Goal: Task Accomplishment & Management: Use online tool/utility

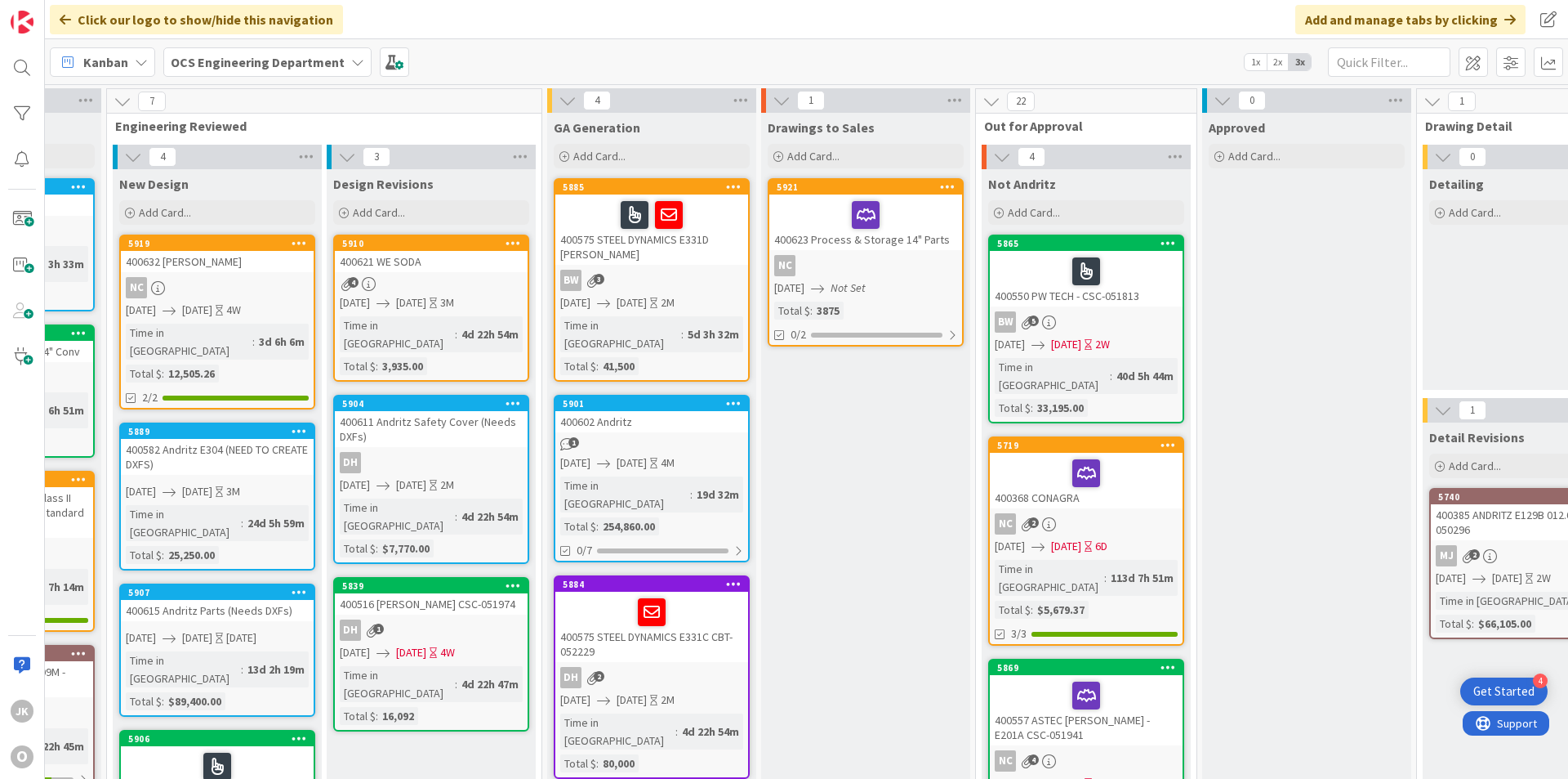
scroll to position [0, 185]
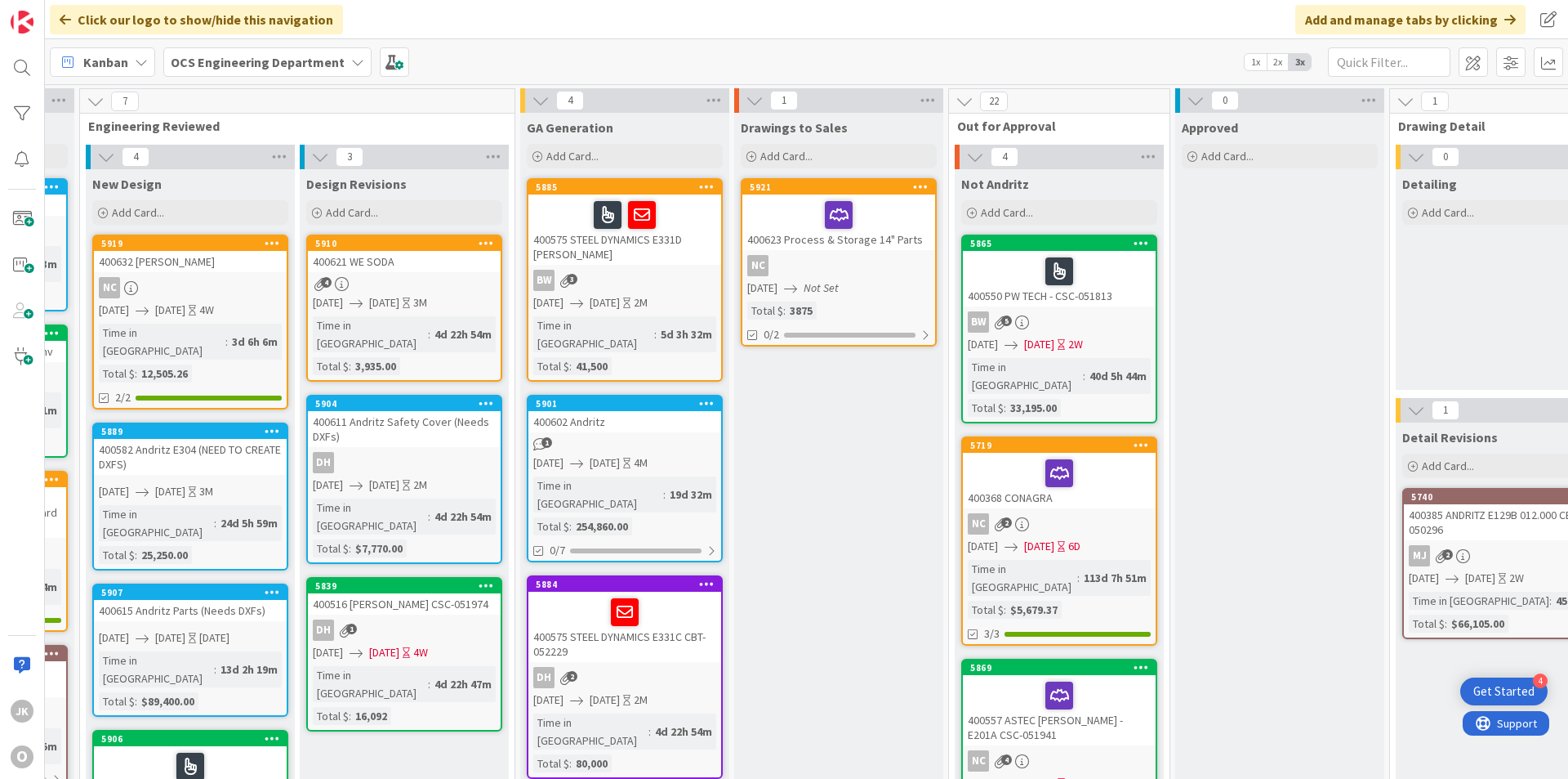
click at [636, 411] on div "400602 Andritz" at bounding box center [624, 421] width 192 height 21
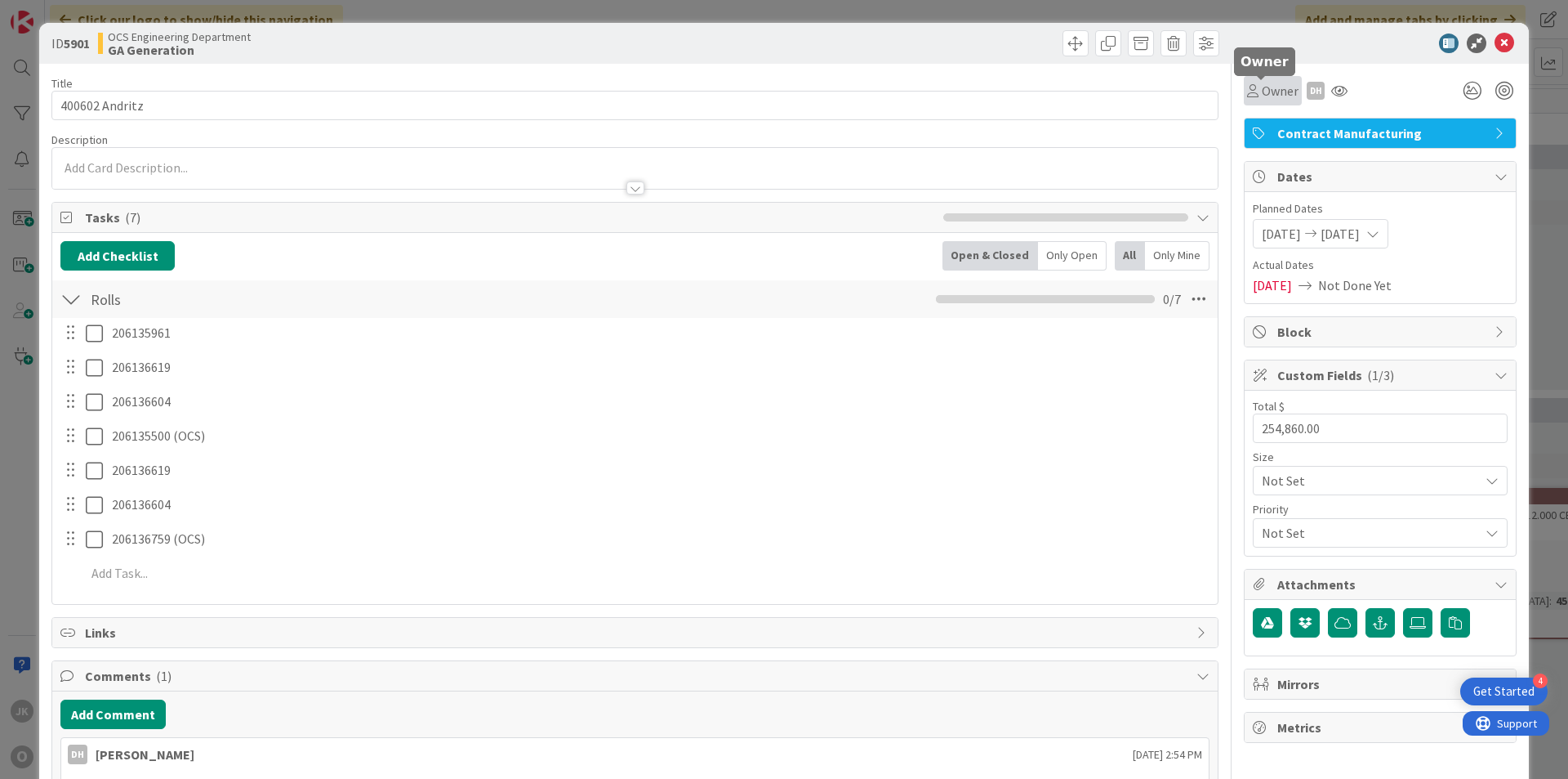
click at [1279, 92] on span "Owner" at bounding box center [1280, 90] width 36 height 20
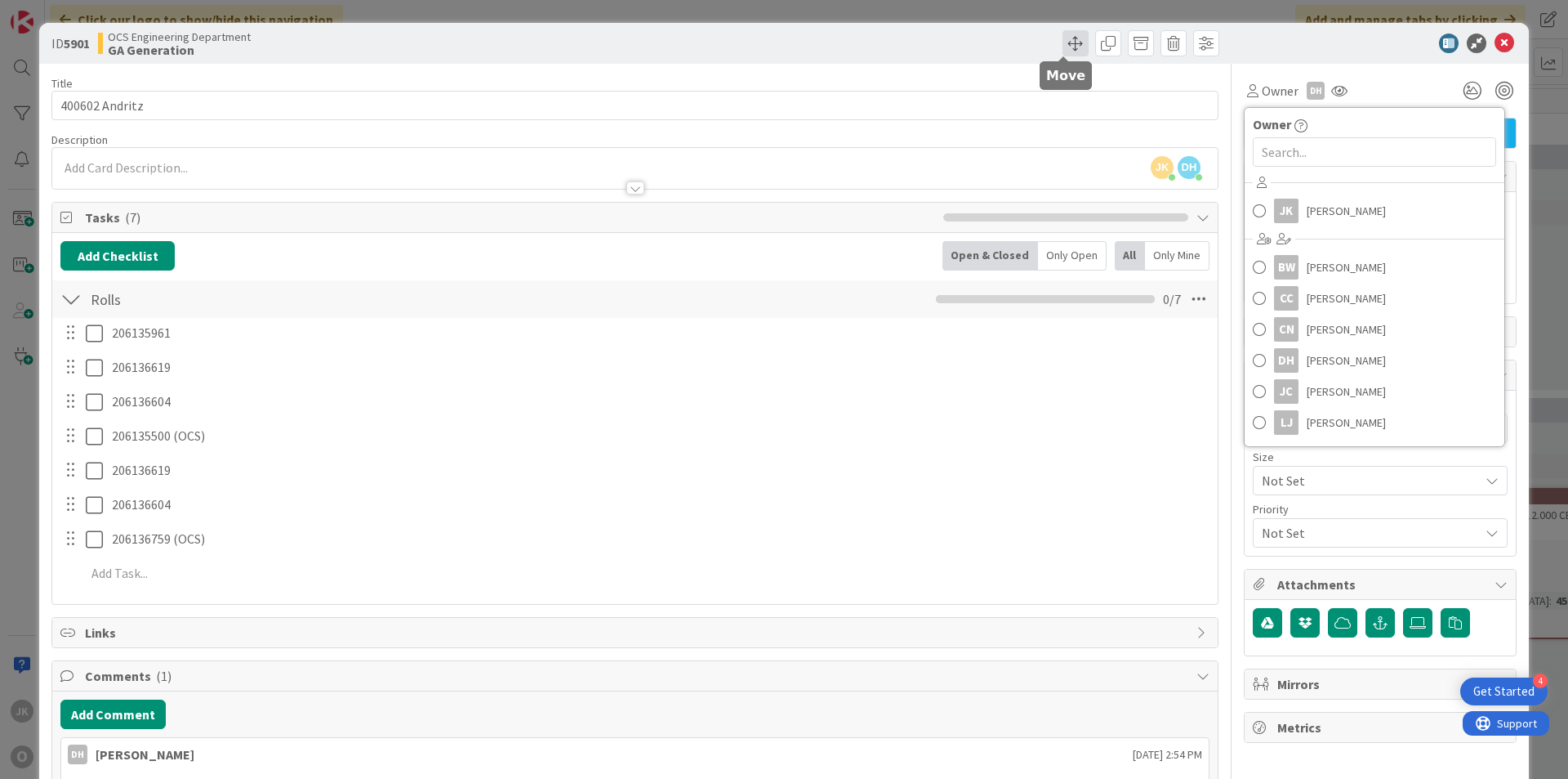
click at [1064, 40] on span at bounding box center [1075, 43] width 26 height 26
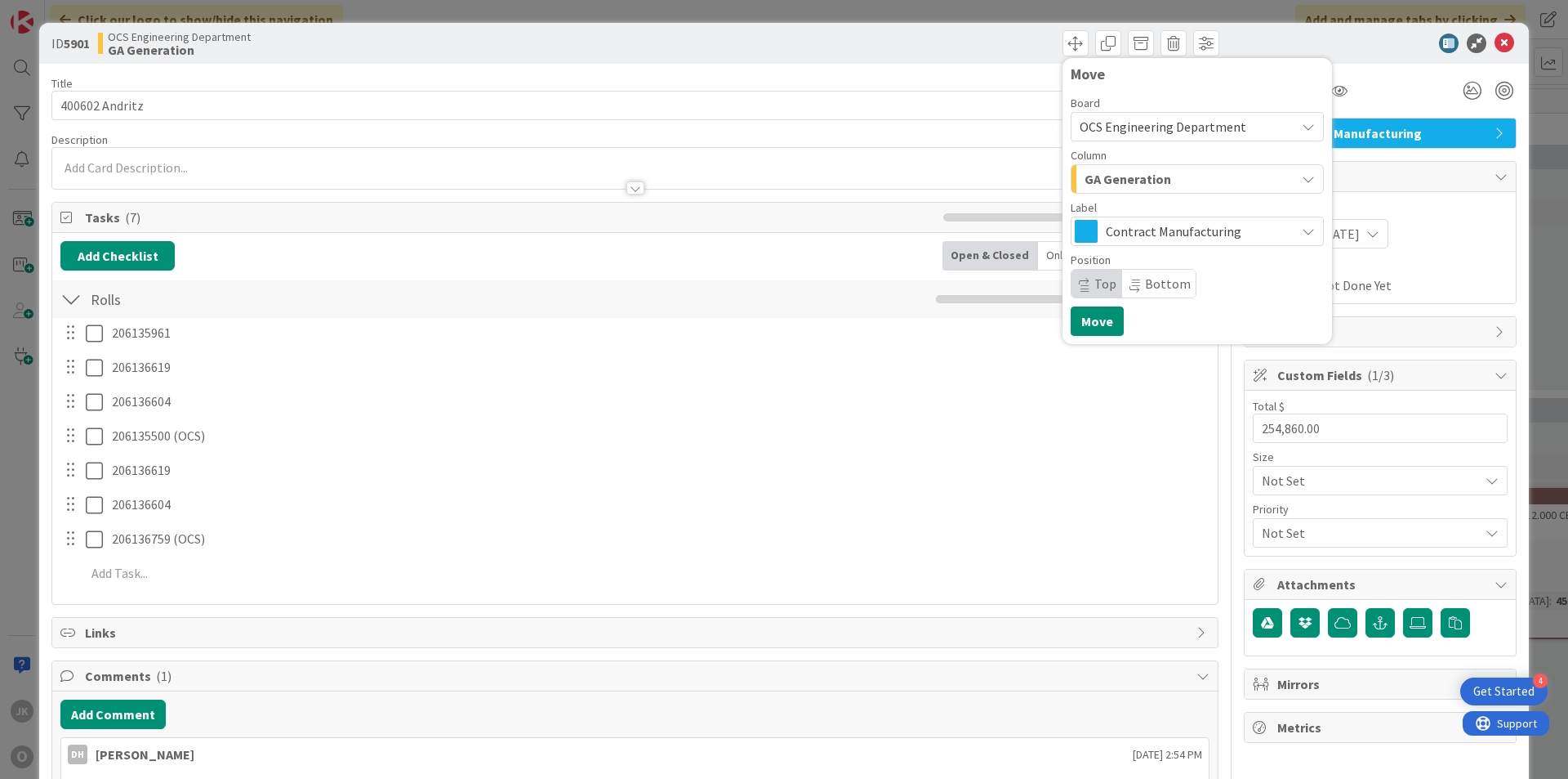
click at [1149, 184] on span "GA Generation" at bounding box center [1128, 179] width 87 height 21
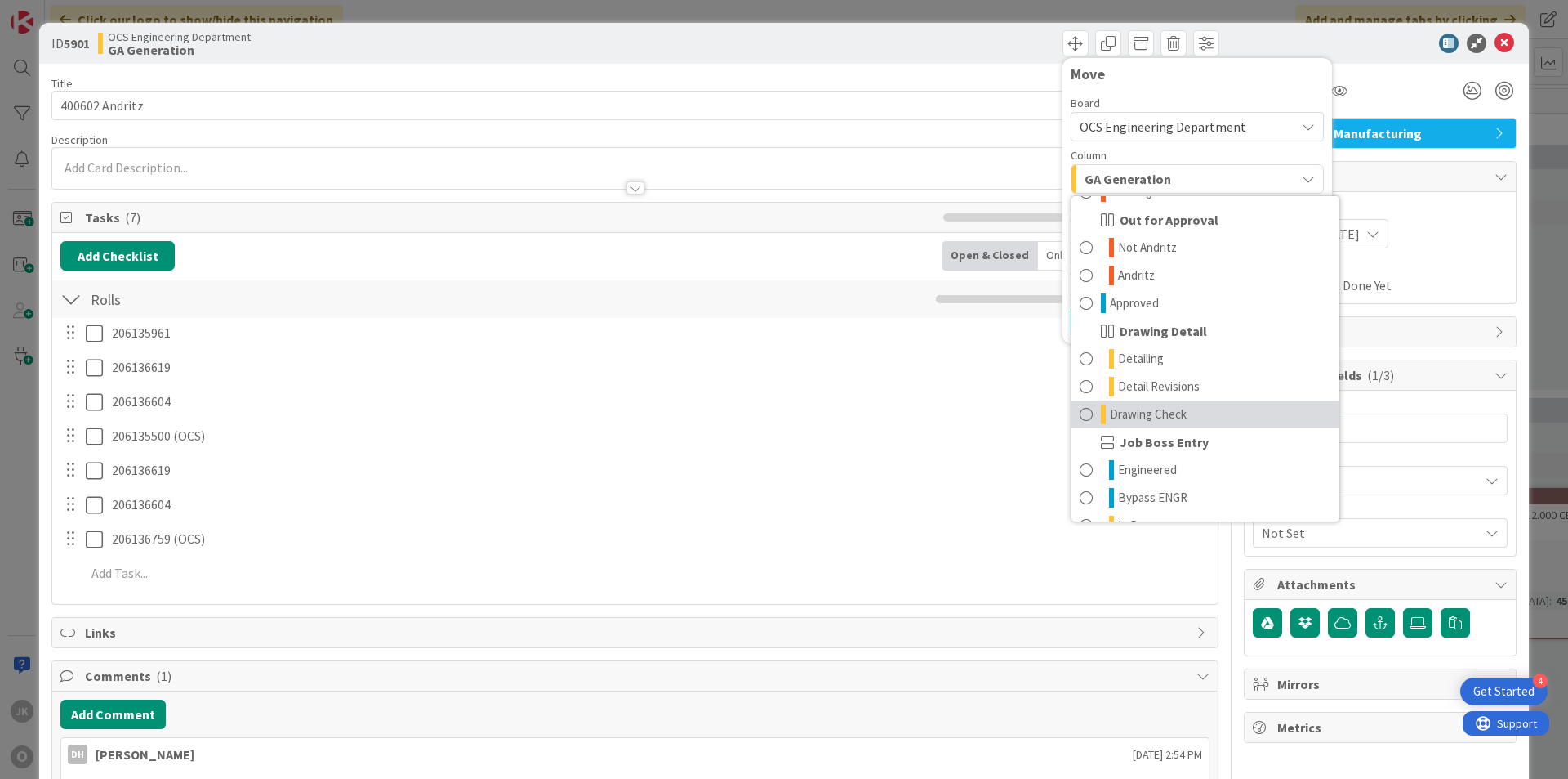
scroll to position [216, 0]
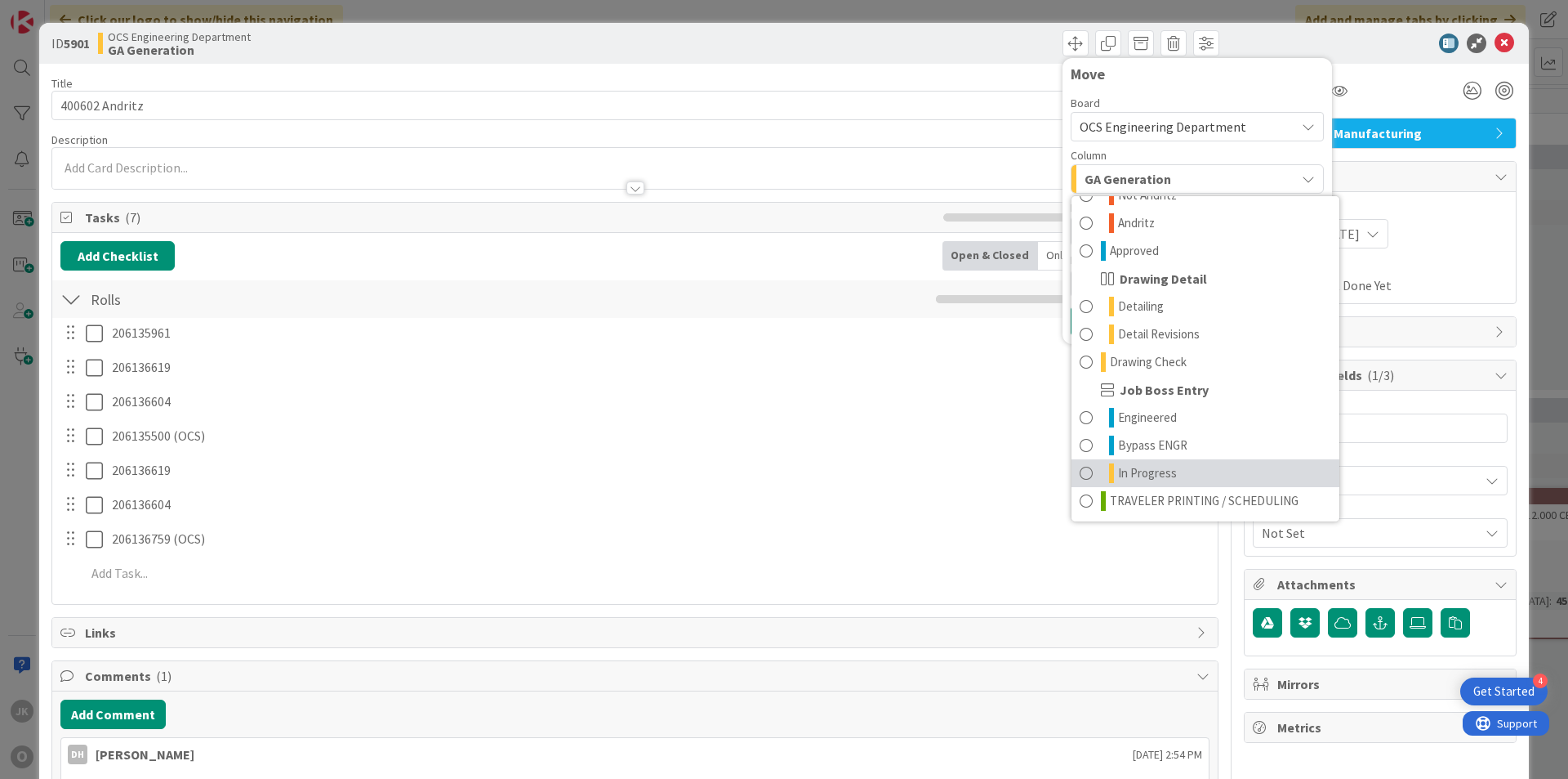
click at [1118, 473] on span "In Progress" at bounding box center [1148, 473] width 59 height 20
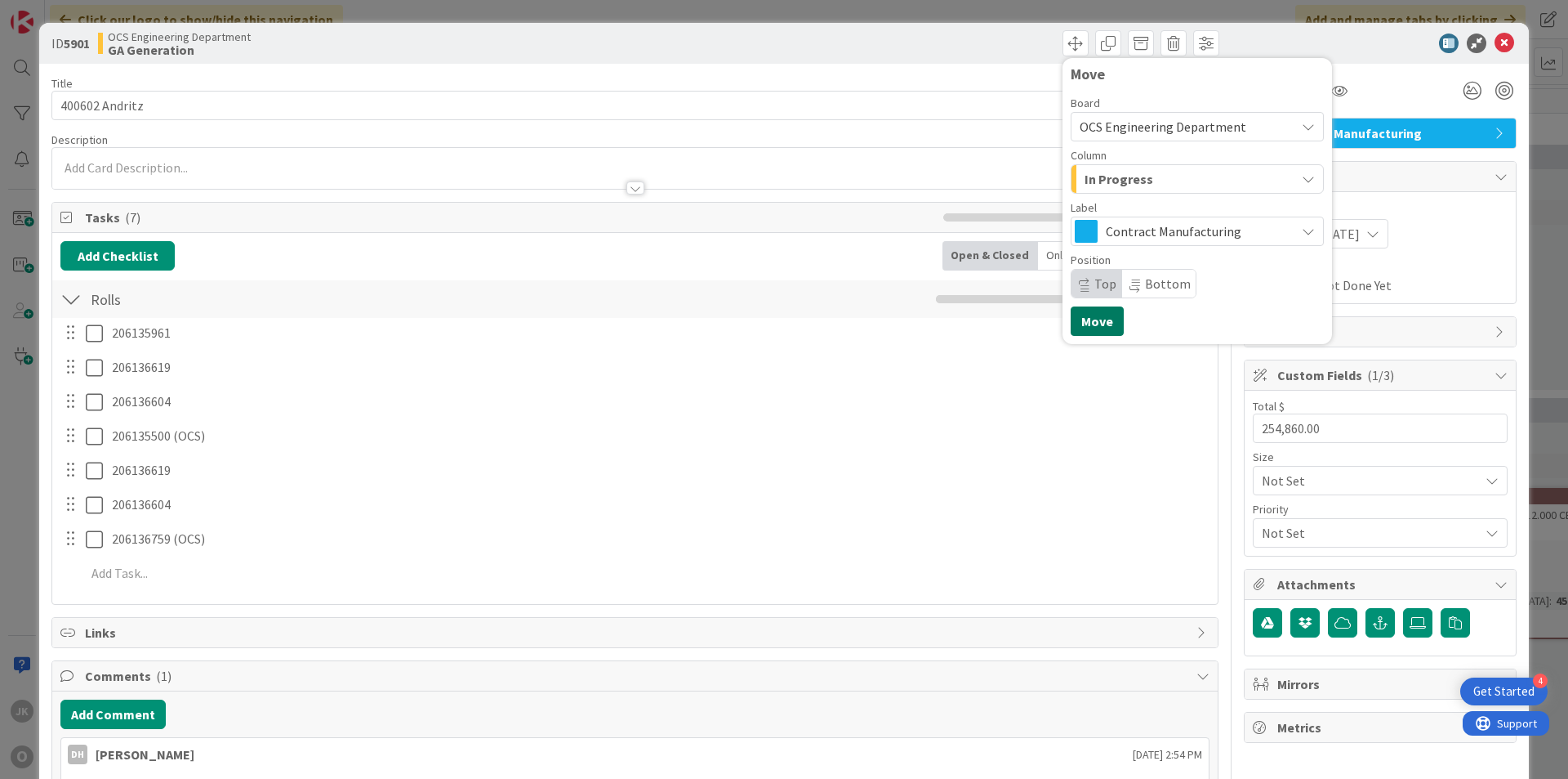
click at [1088, 327] on button "Move" at bounding box center [1097, 320] width 53 height 29
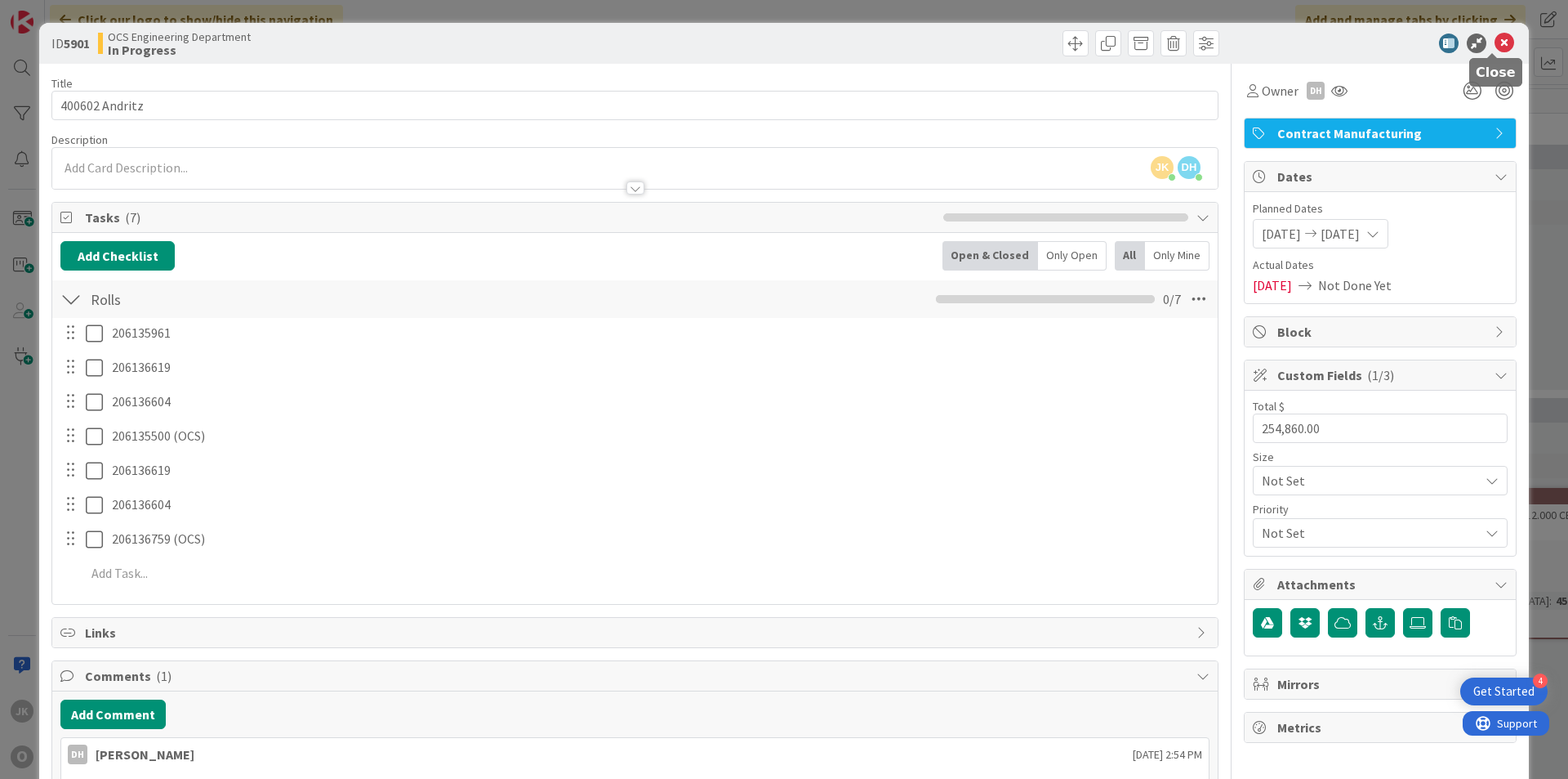
click at [1494, 46] on icon at bounding box center [1504, 43] width 20 height 20
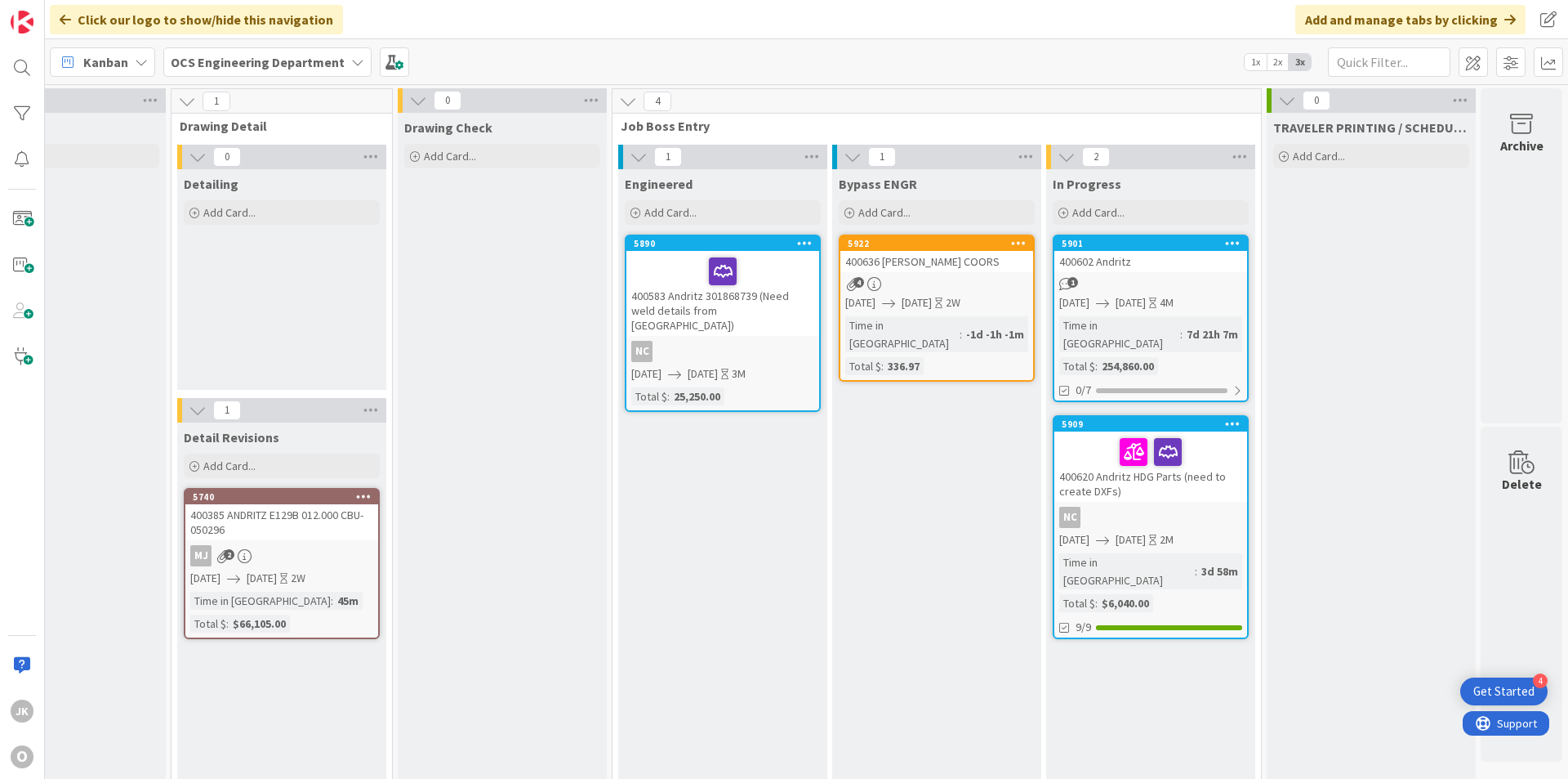
scroll to position [0, 1416]
click at [1162, 273] on link "5901 400602 Andritz 1 [DATE] [DATE] 4M Time in [GEOGRAPHIC_DATA] : 7d 21h 7m To…" at bounding box center [1150, 318] width 196 height 168
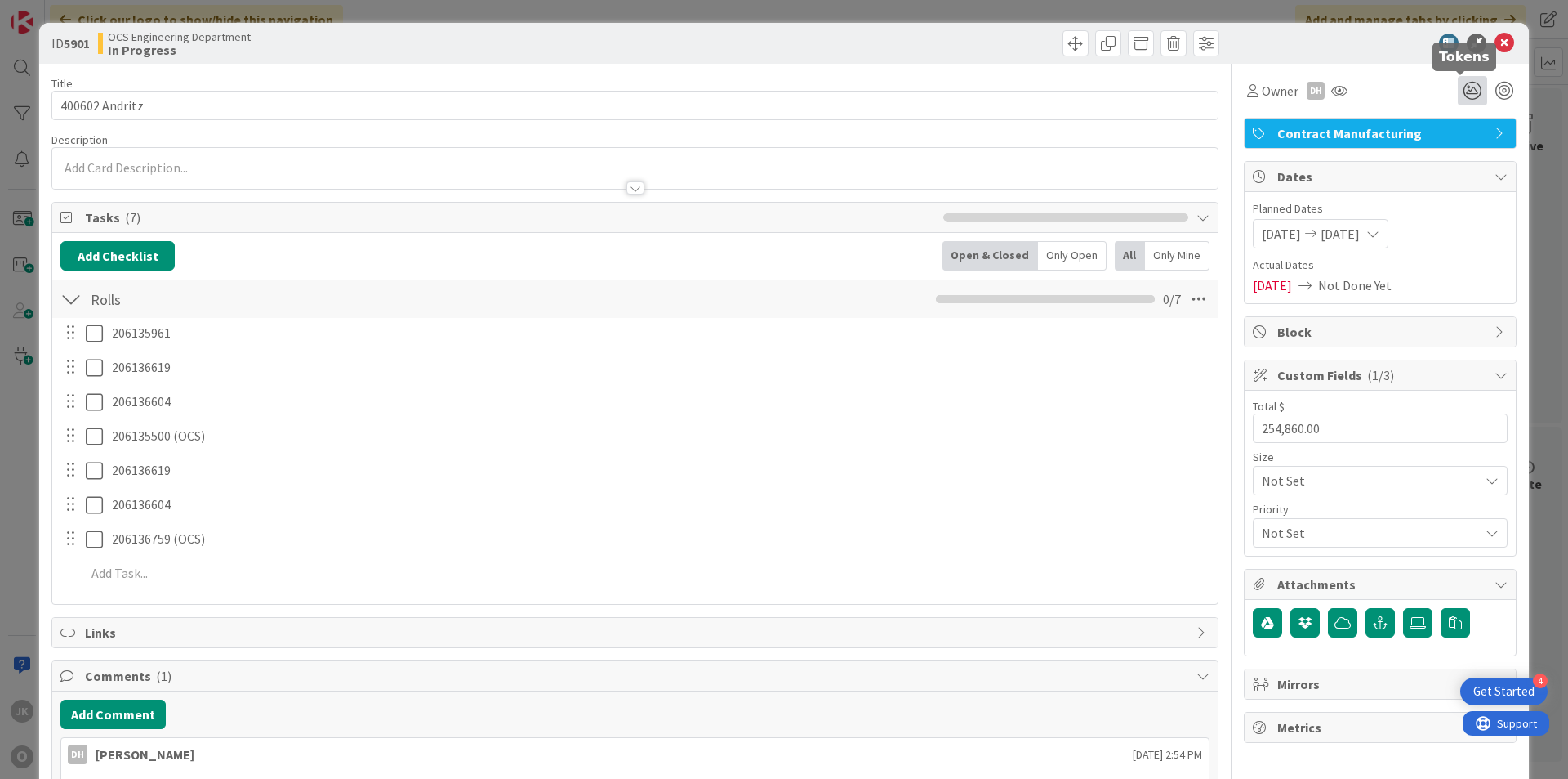
click at [1462, 85] on icon at bounding box center [1472, 90] width 29 height 29
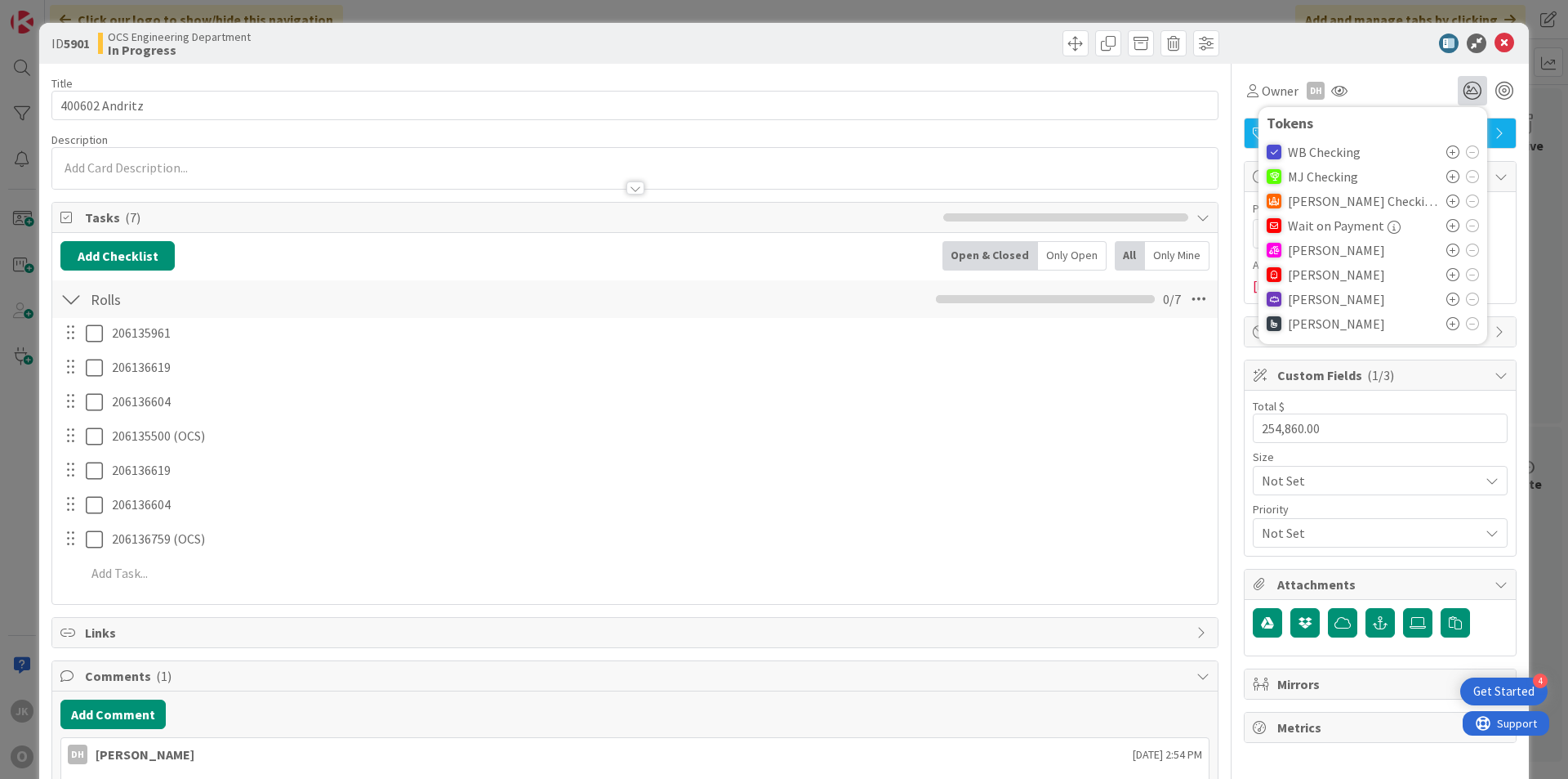
click at [1446, 252] on icon at bounding box center [1453, 249] width 13 height 13
click at [1494, 42] on icon at bounding box center [1504, 43] width 20 height 20
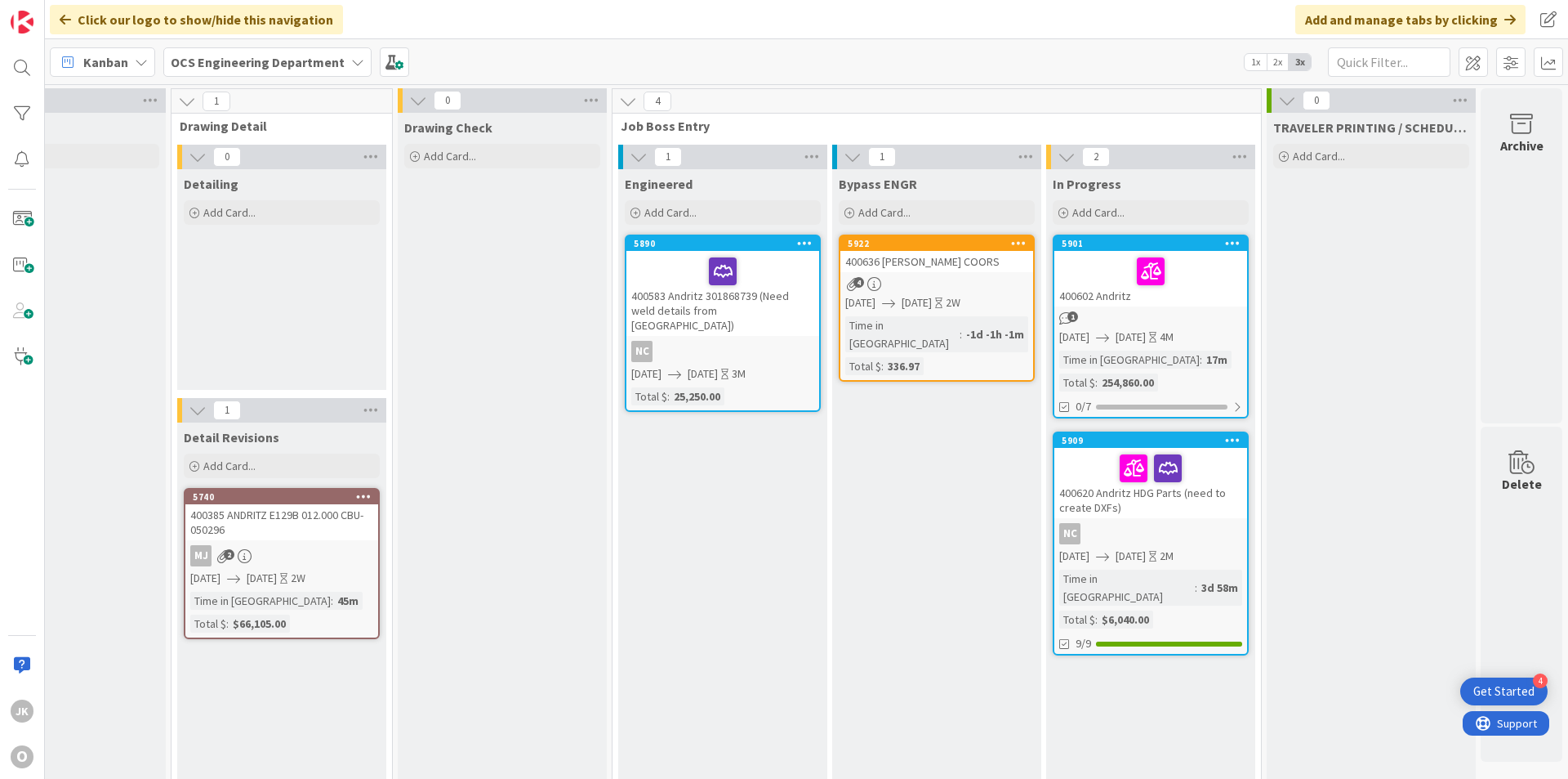
click at [679, 268] on div at bounding box center [723, 271] width 183 height 35
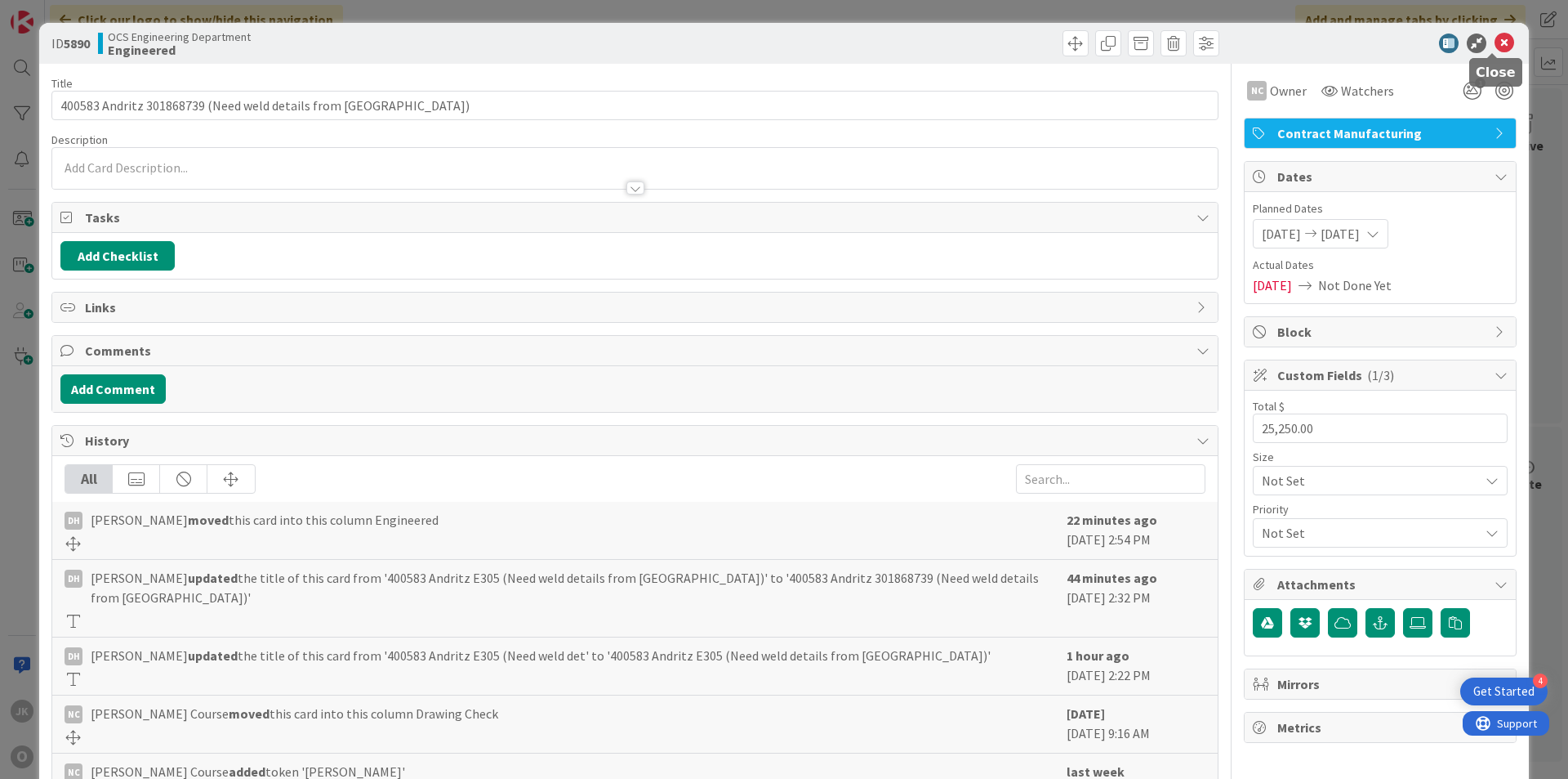
click at [1503, 40] on div at bounding box center [1372, 43] width 289 height 20
click at [1497, 42] on icon at bounding box center [1504, 43] width 20 height 20
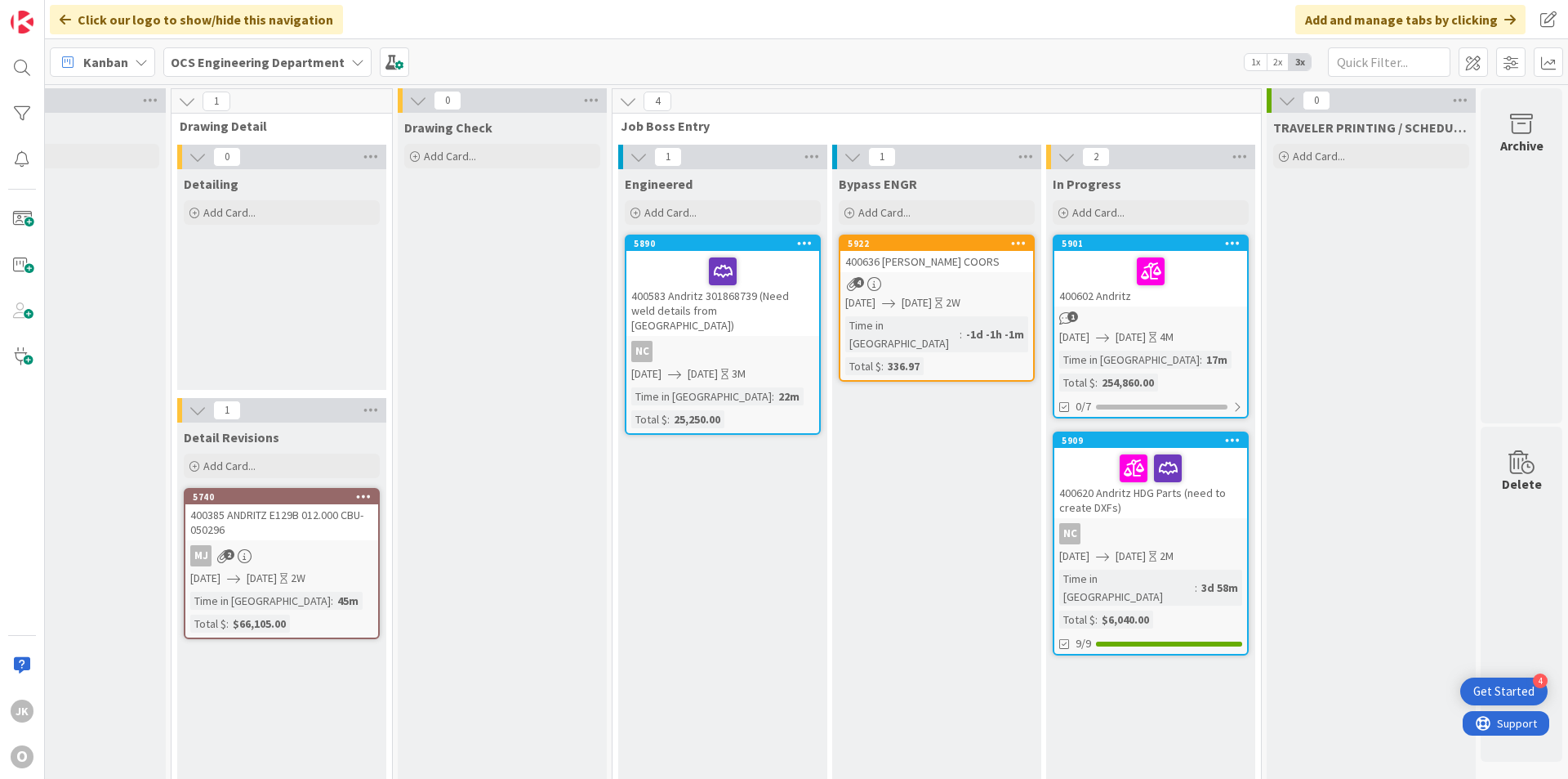
click at [740, 281] on div at bounding box center [723, 271] width 183 height 35
